Goal: Find contact information: Find contact information

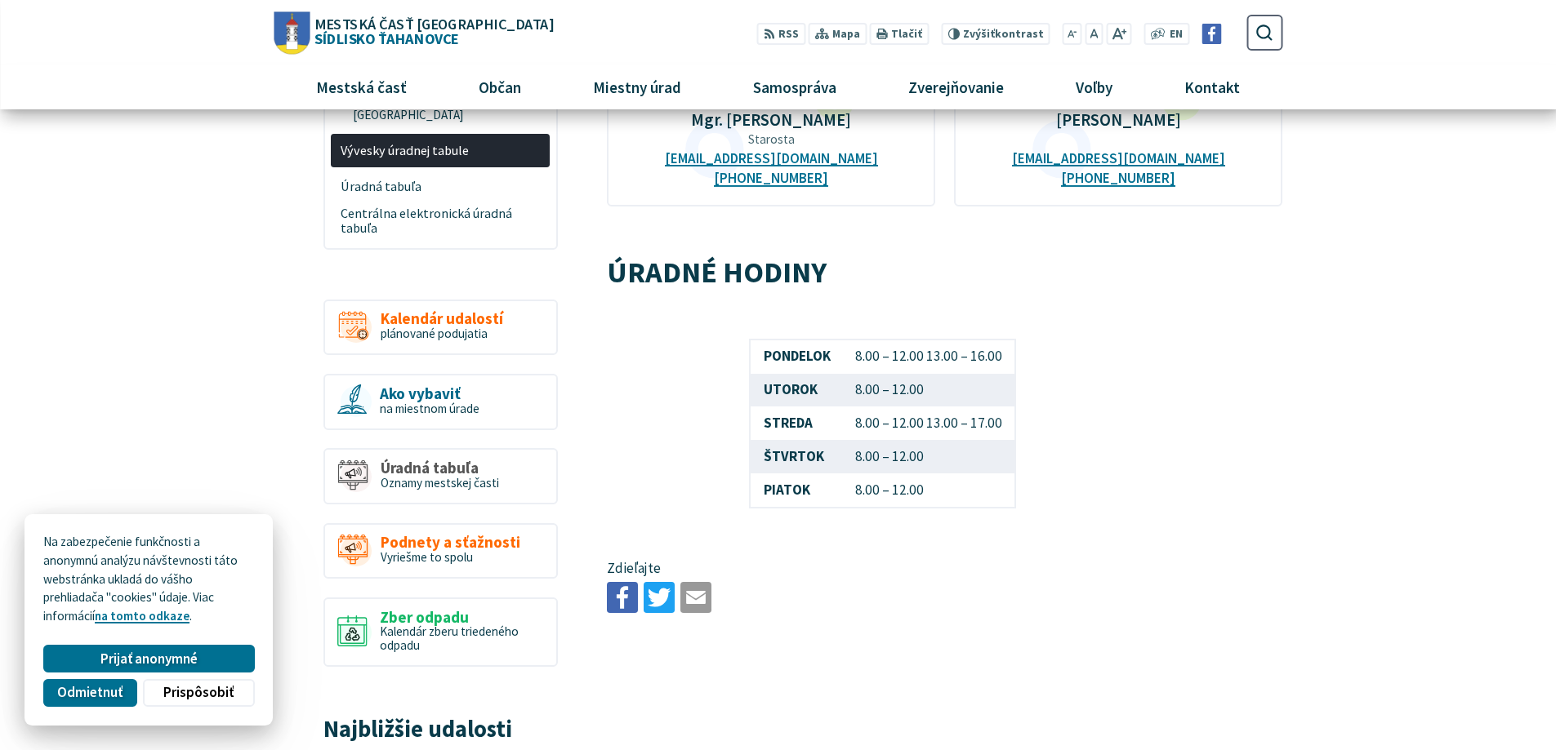
scroll to position [735, 0]
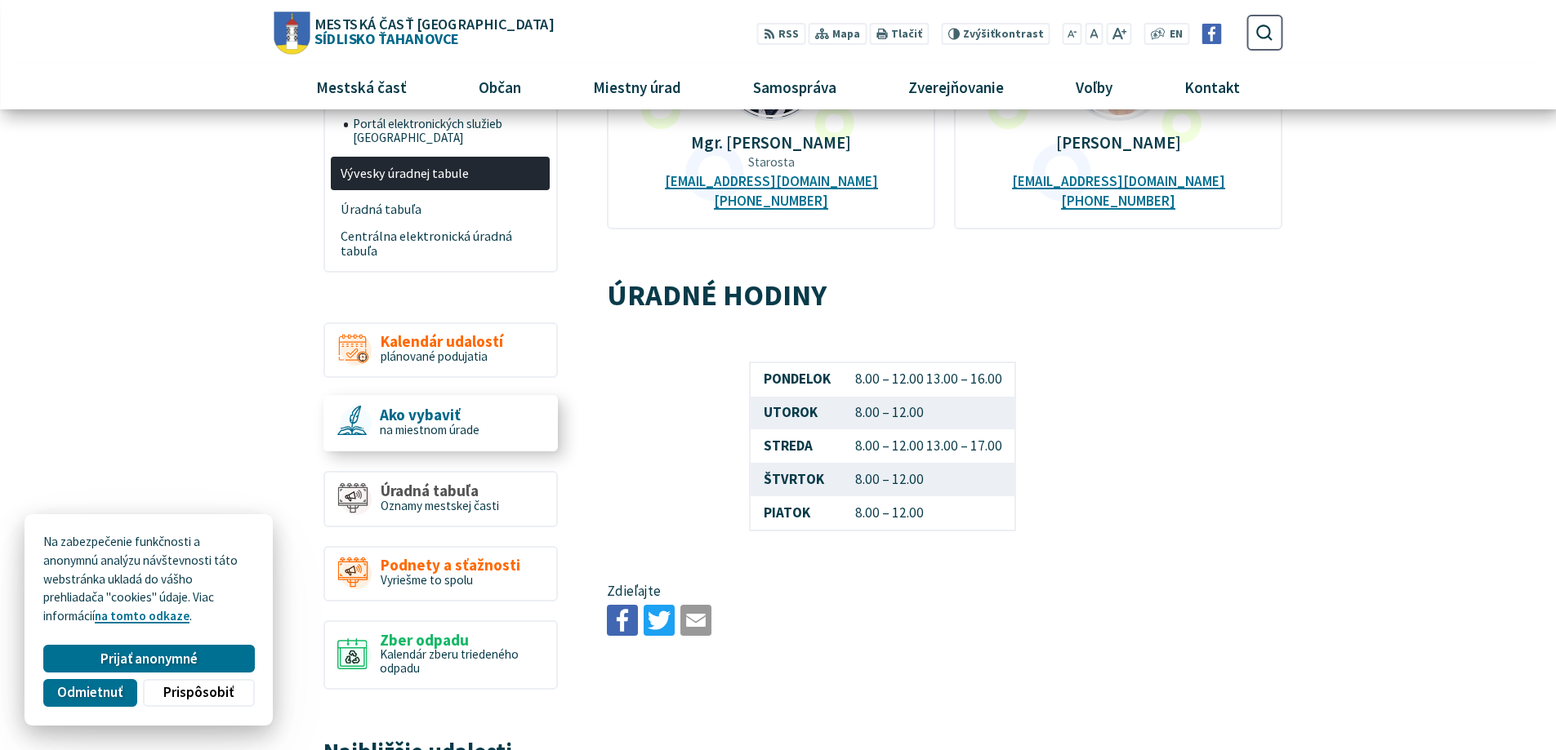
click at [456, 422] on span "na miestnom úrade" at bounding box center [430, 430] width 100 height 16
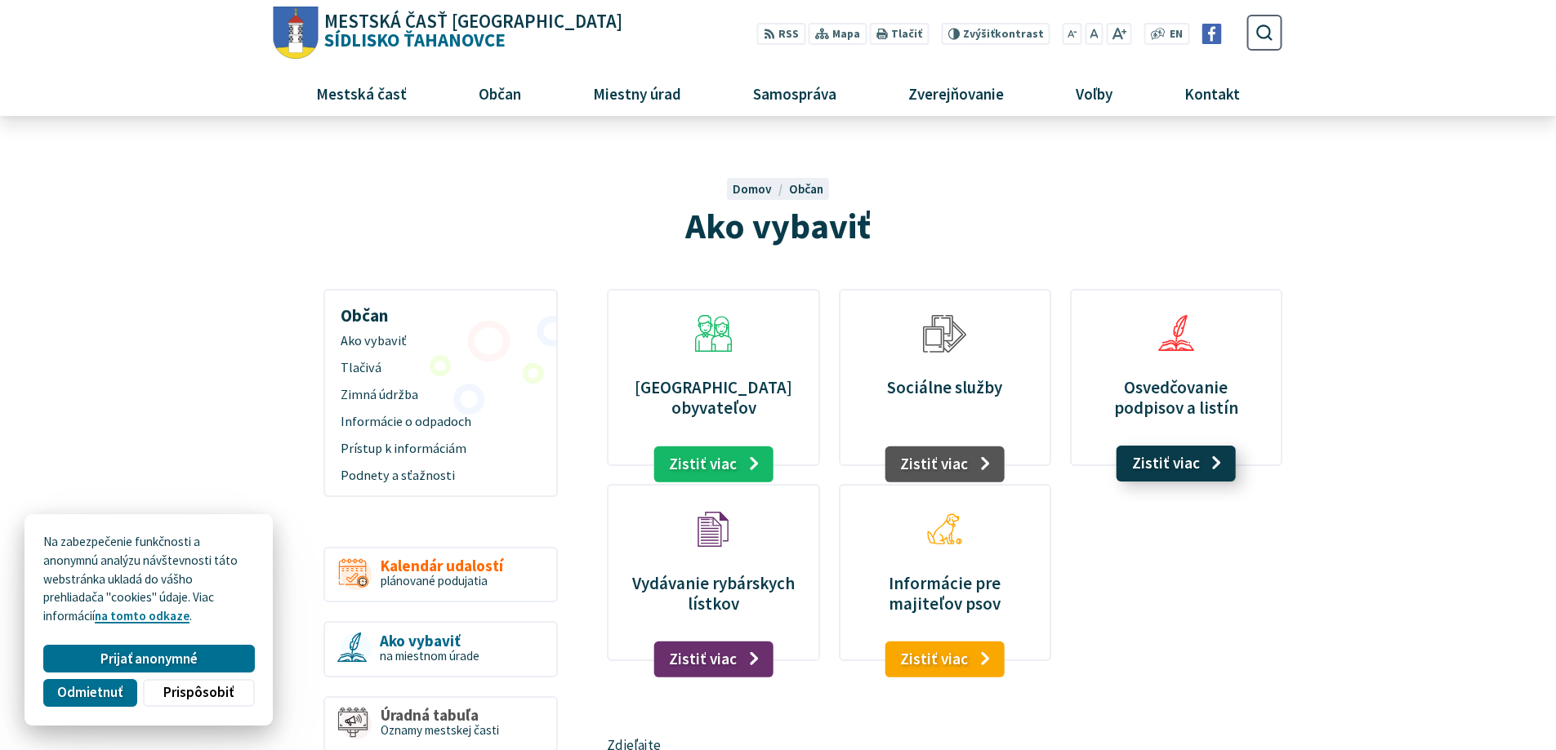
click at [1170, 459] on link "Zistiť viac" at bounding box center [1176, 464] width 120 height 36
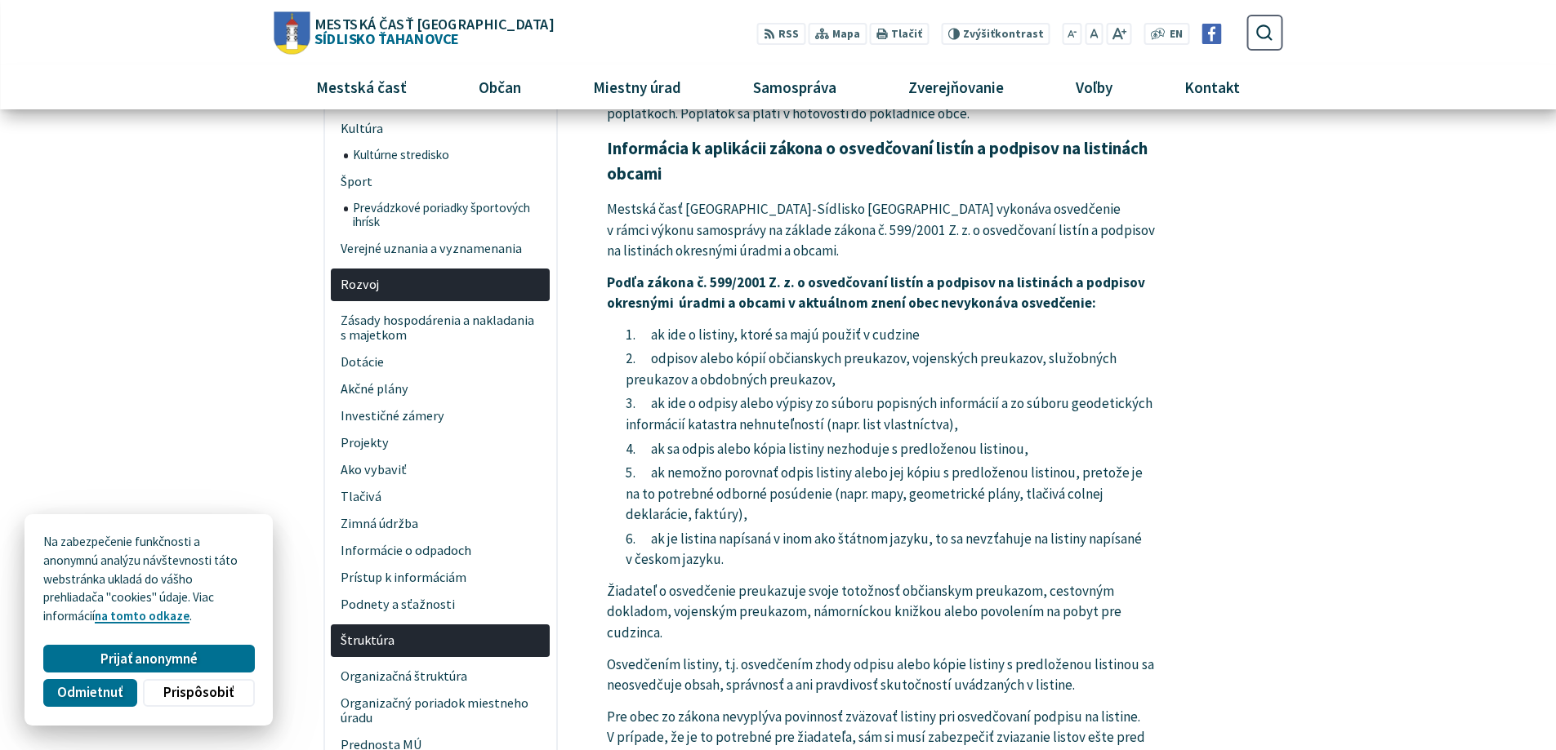
scroll to position [490, 0]
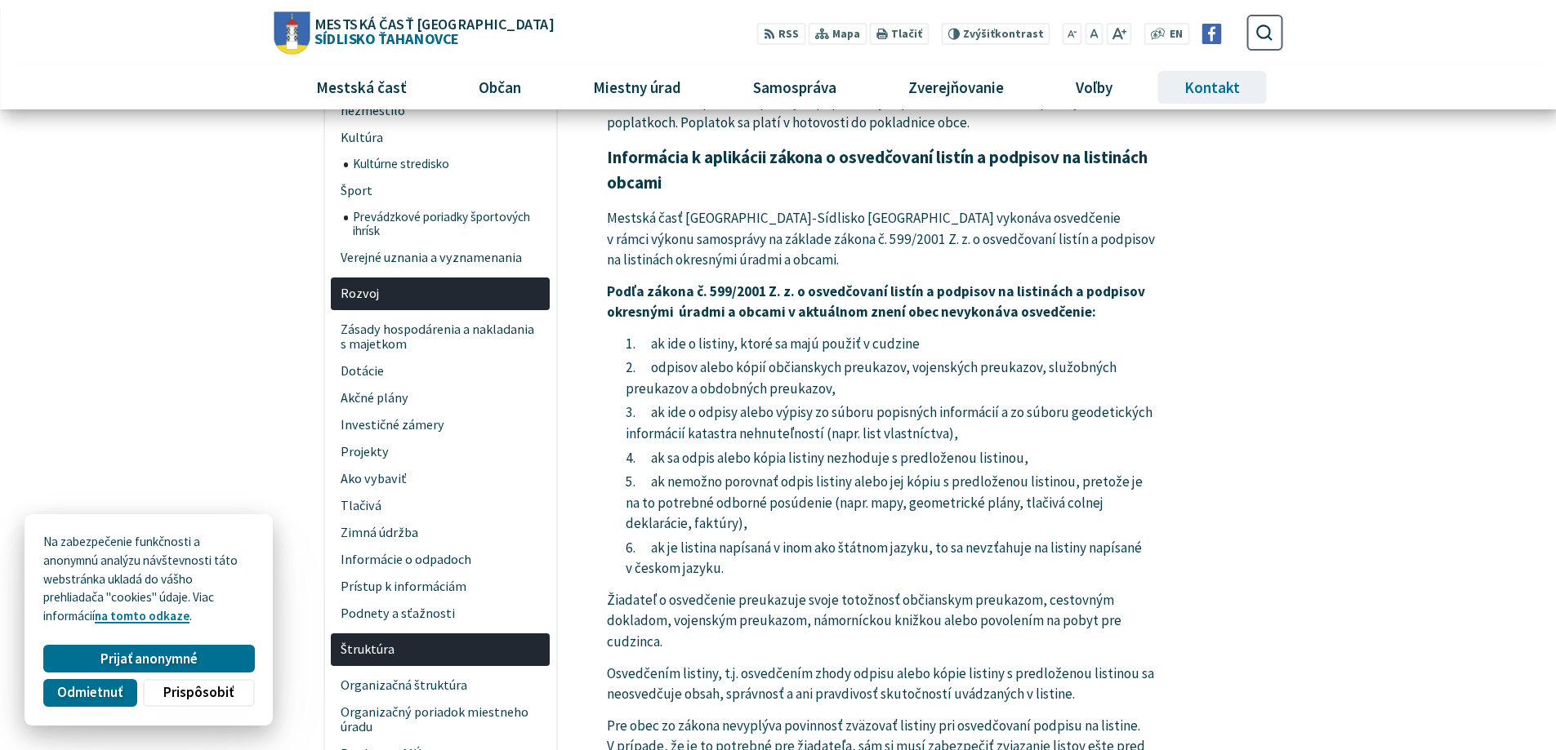
click at [1209, 83] on span "Kontakt" at bounding box center [1212, 87] width 68 height 44
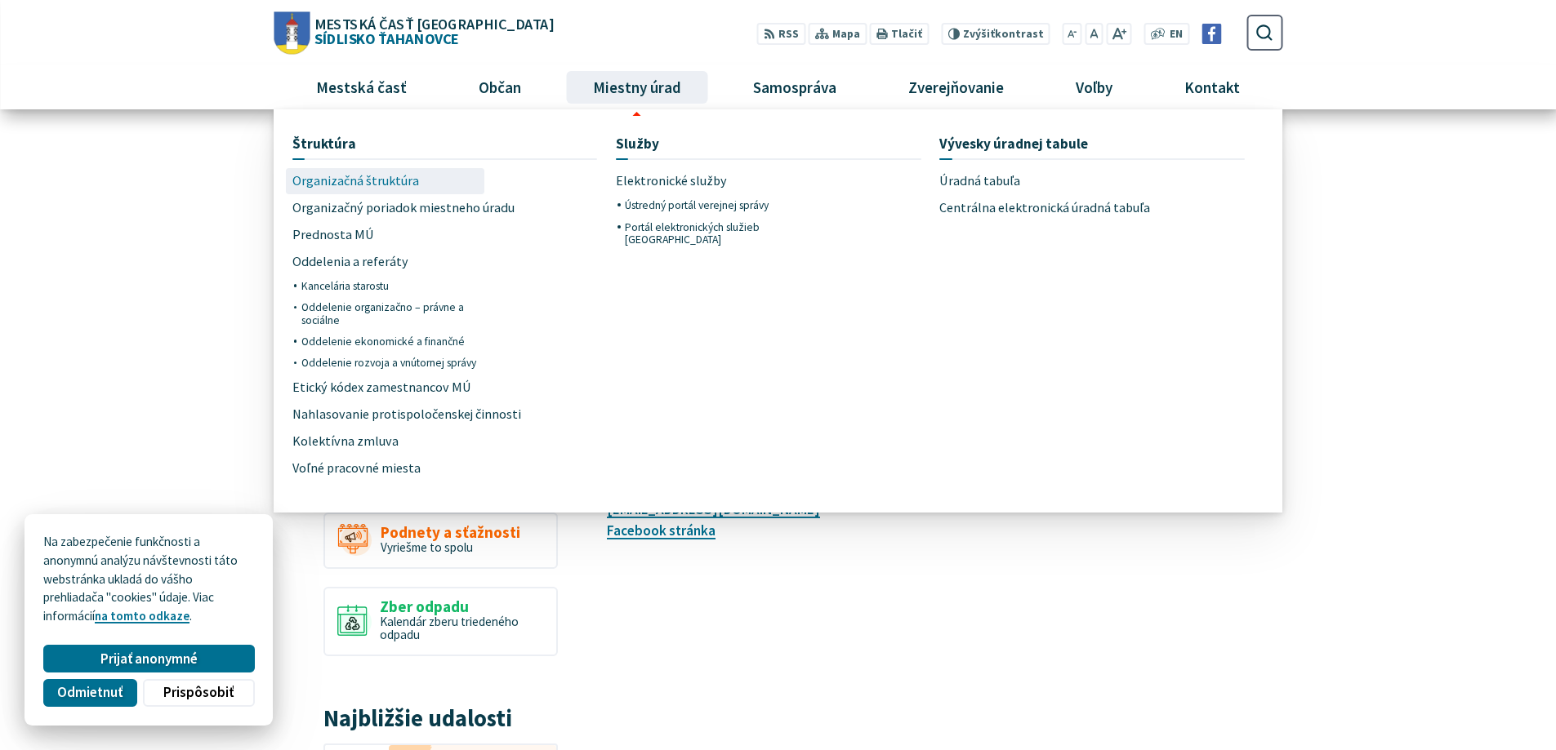
click at [377, 185] on span "Organizačná štruktúra" at bounding box center [355, 181] width 127 height 27
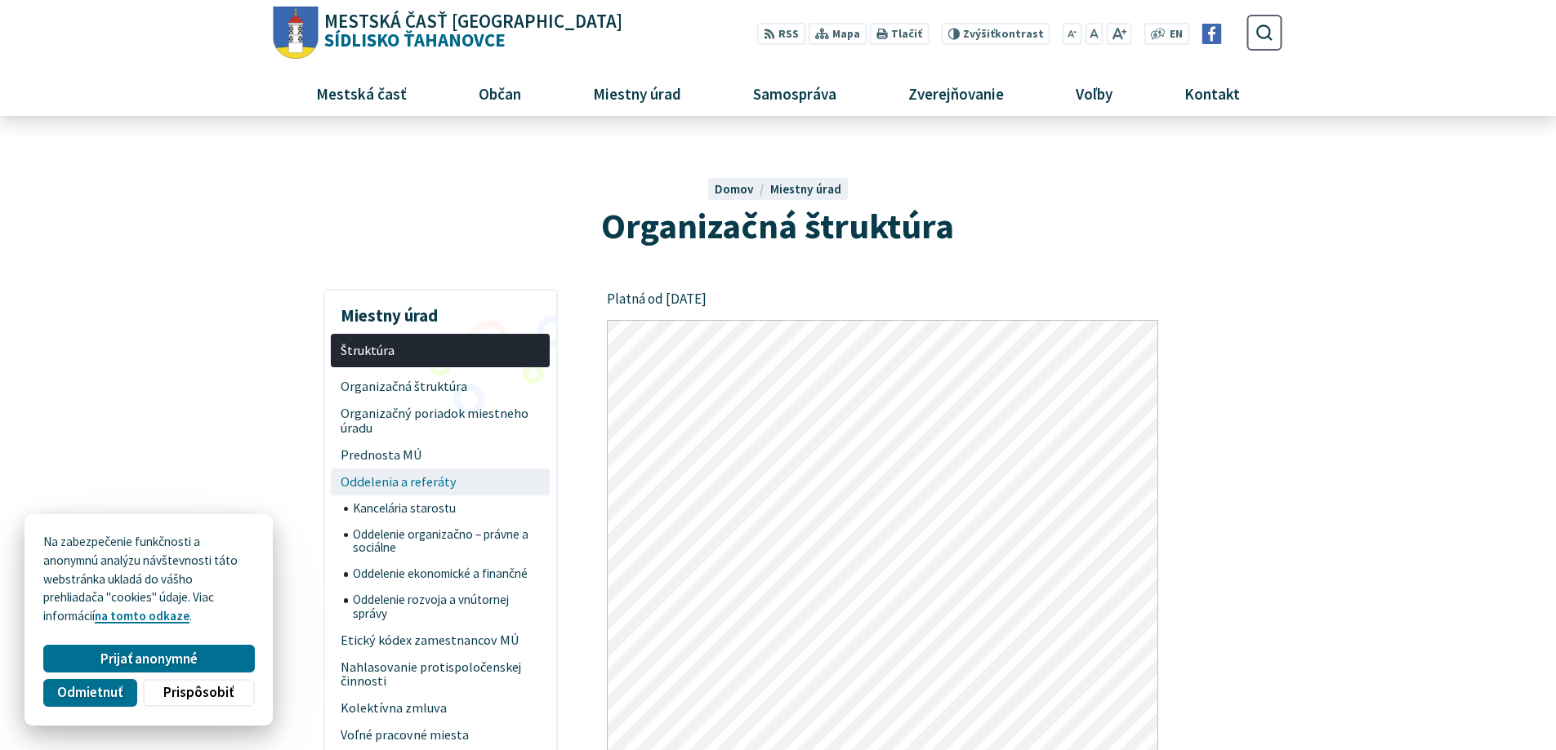
click at [400, 481] on span "Oddelenia a referáty" at bounding box center [440, 482] width 200 height 27
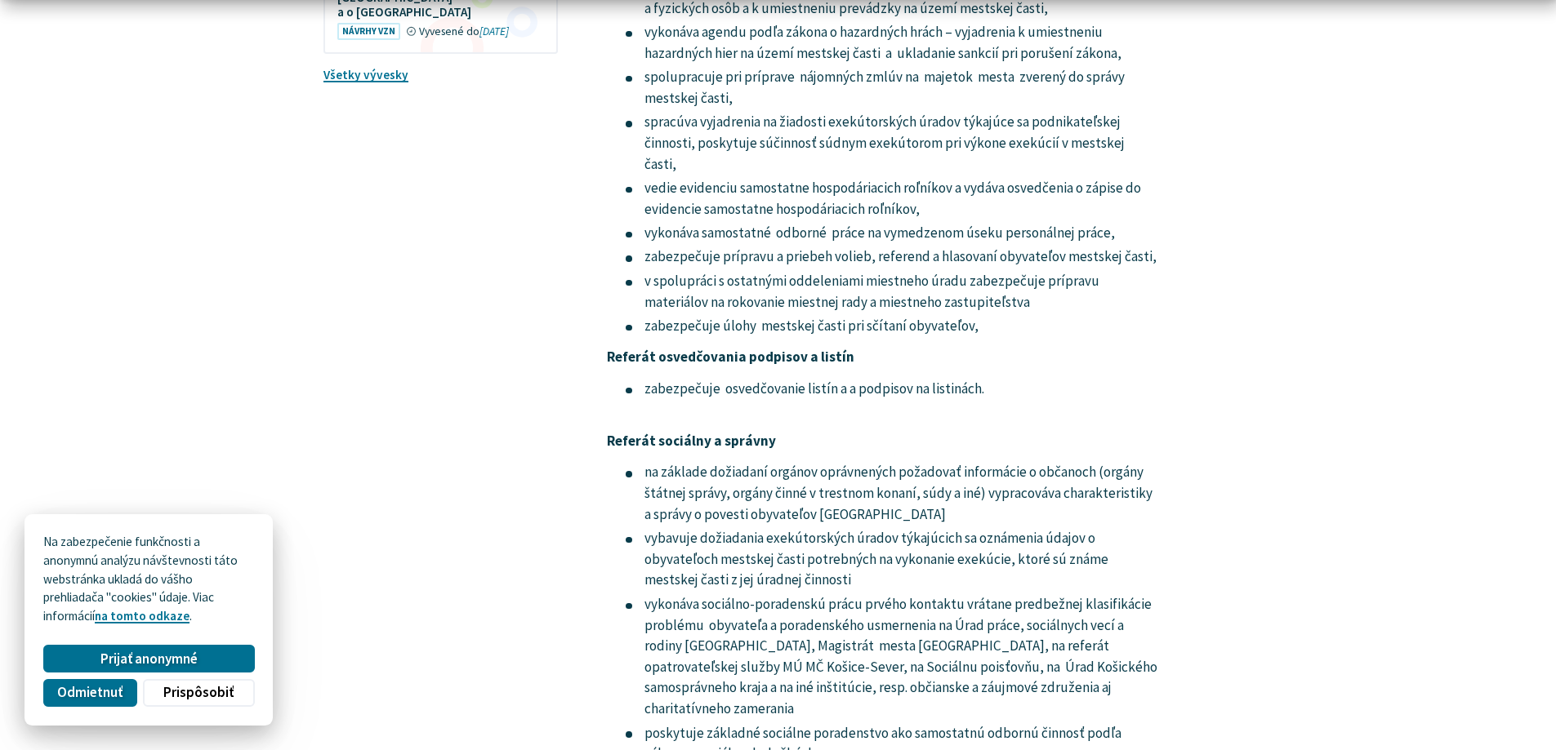
scroll to position [3185, 0]
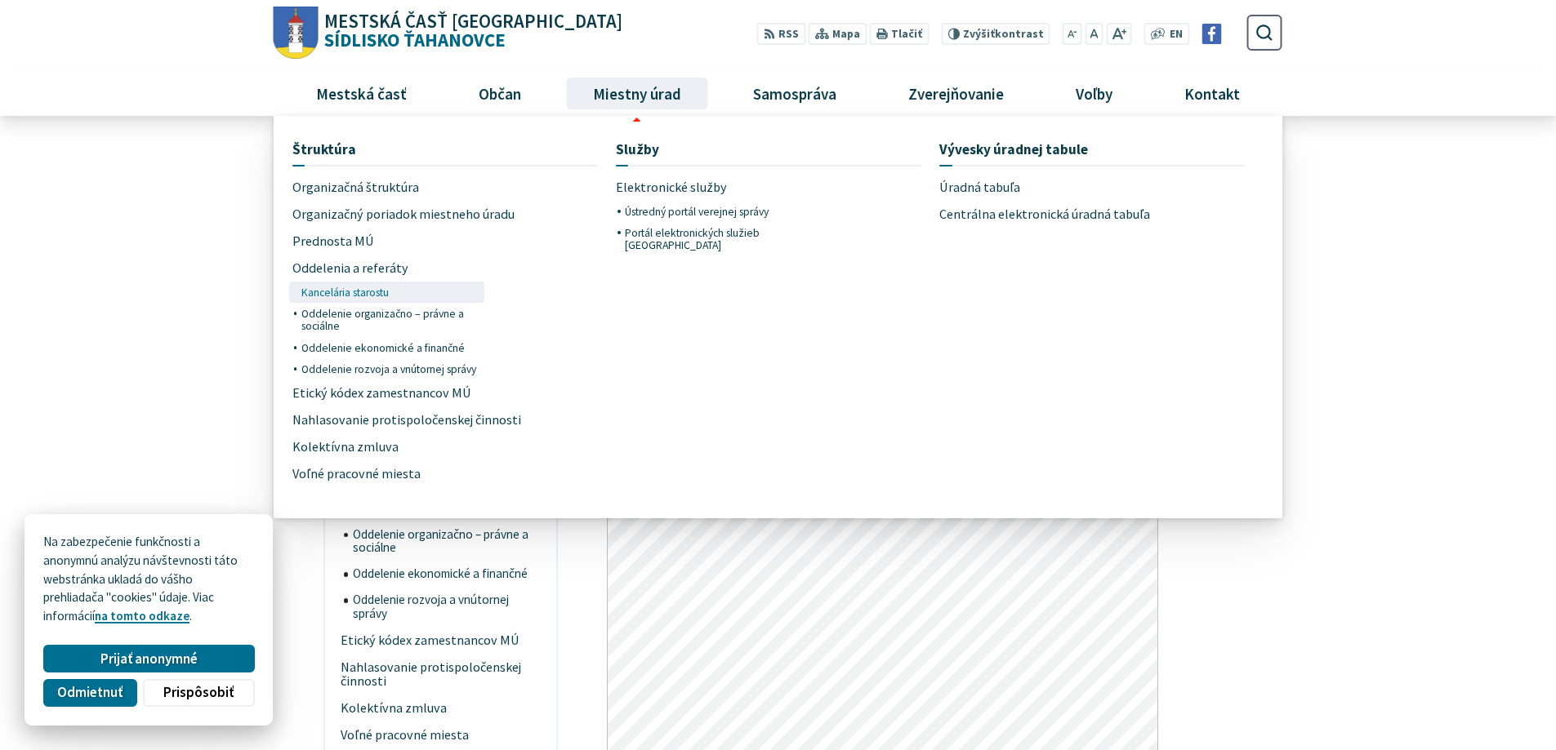
click at [367, 292] on span "Kancelária starostu" at bounding box center [344, 292] width 87 height 21
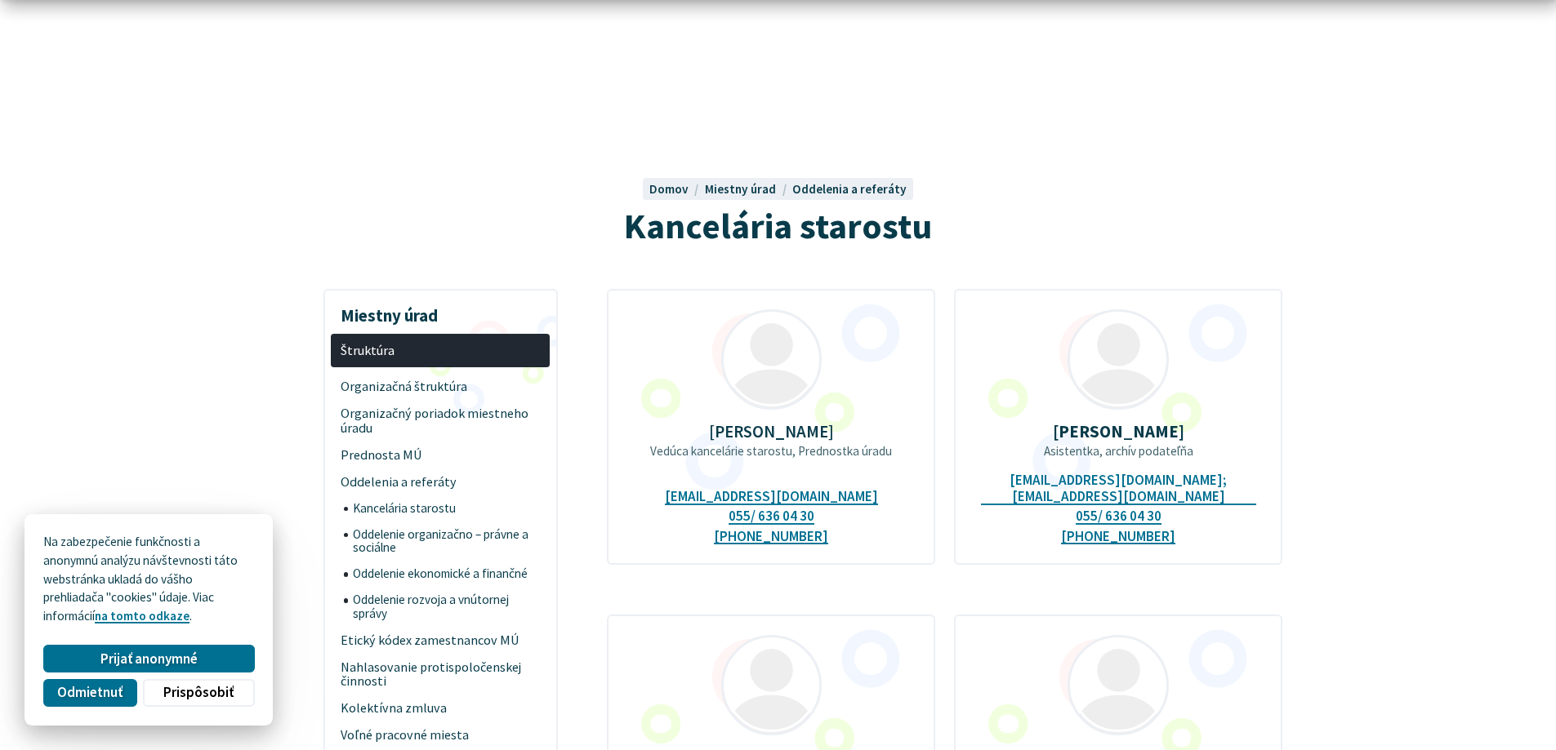
scroll to position [245, 0]
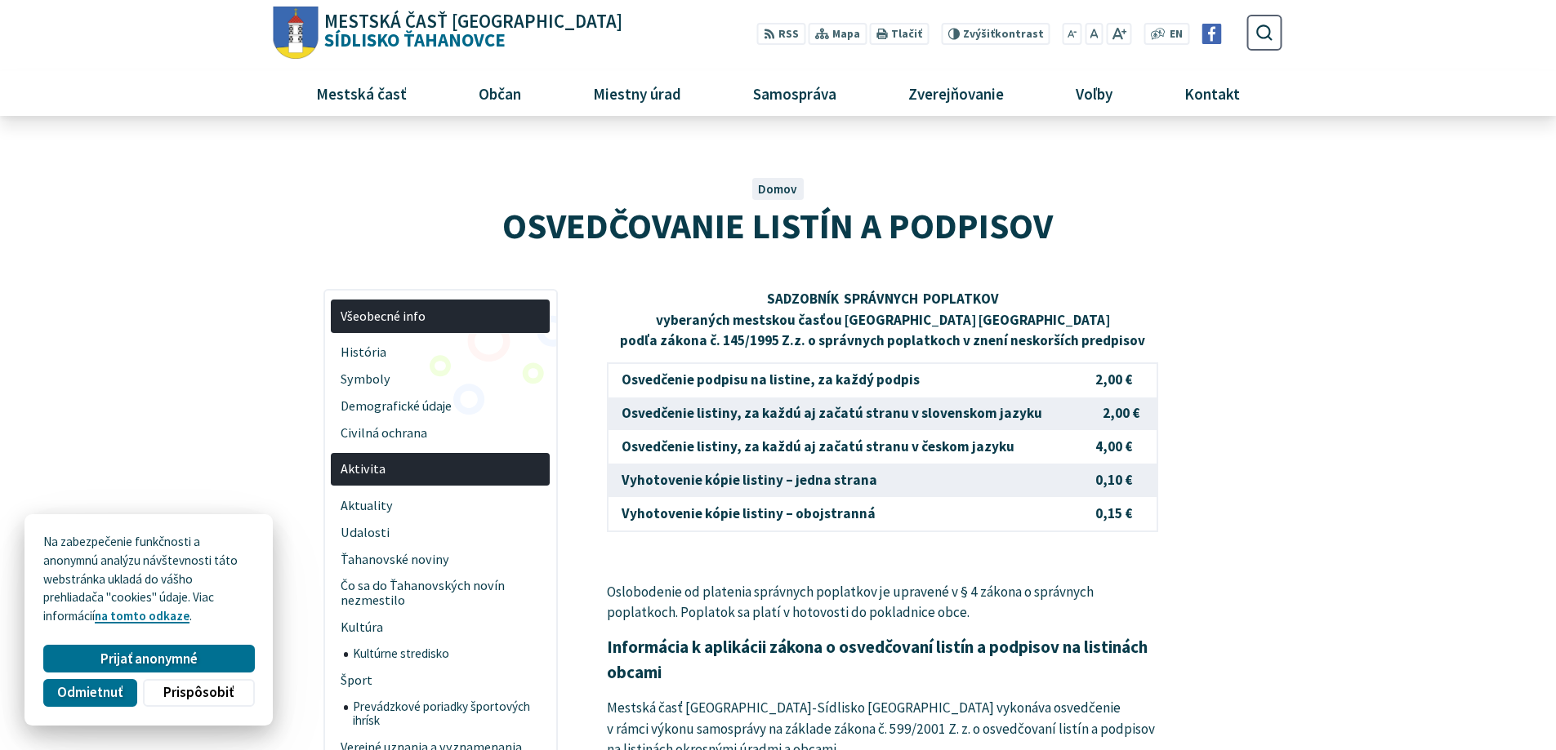
scroll to position [490, 0]
